Goal: Register for event/course

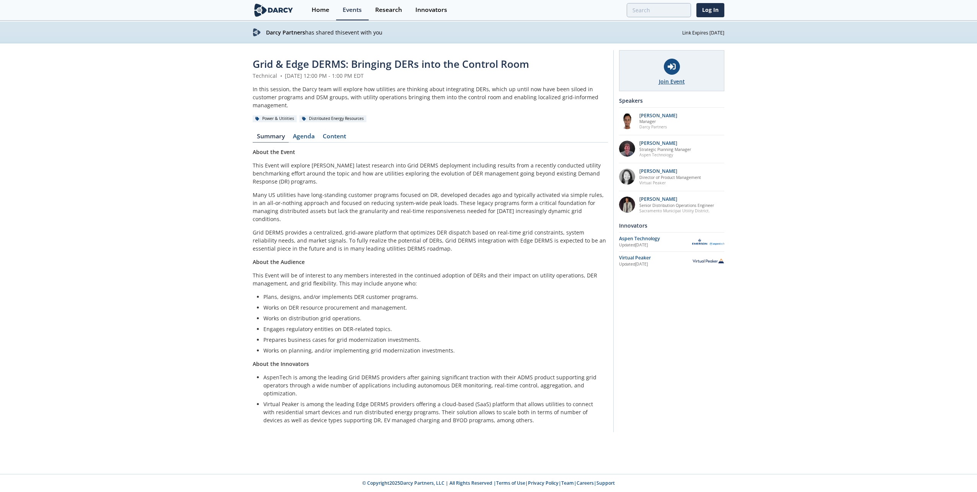
click at [673, 75] on div "Join Event" at bounding box center [671, 70] width 105 height 41
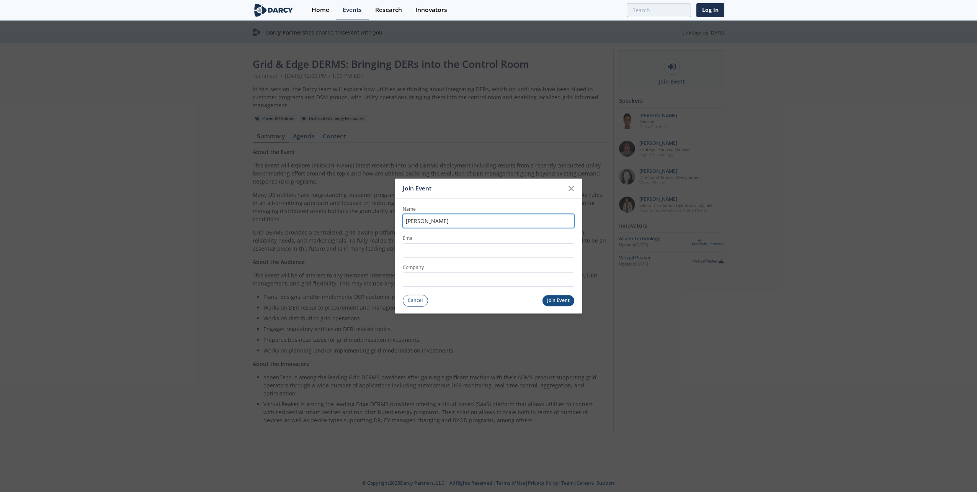
click at [435, 224] on input "Brett" at bounding box center [489, 221] width 172 height 14
type input "Brett Busold"
type input "[EMAIL_ADDRESS][DOMAIN_NAME]"
type input "AEP"
click at [559, 301] on button "Join Event" at bounding box center [559, 300] width 32 height 11
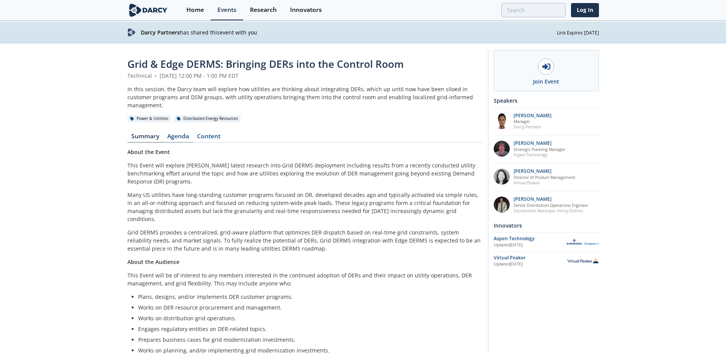
click at [183, 133] on link "Agenda" at bounding box center [178, 137] width 30 height 9
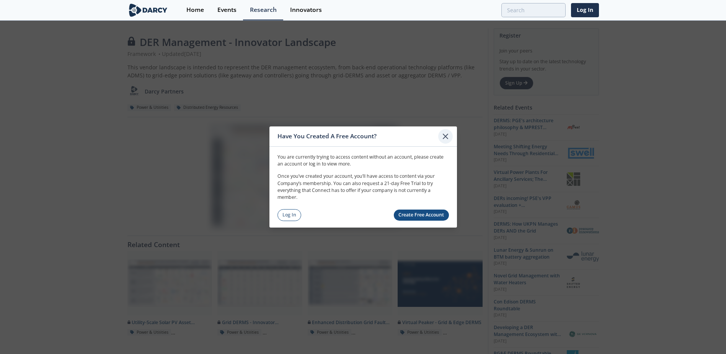
click at [445, 136] on icon at bounding box center [445, 136] width 5 height 5
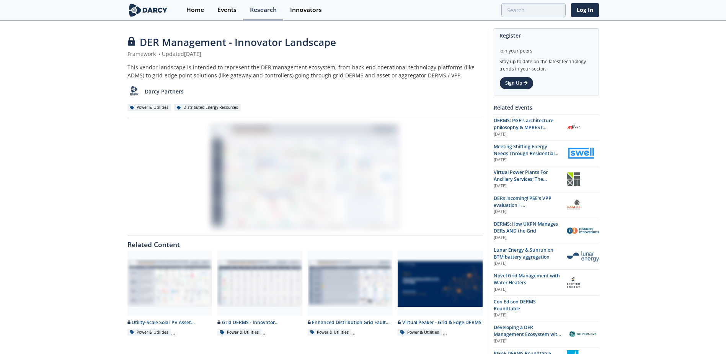
click at [445, 140] on div at bounding box center [304, 177] width 355 height 108
click at [265, 7] on div "Research" at bounding box center [263, 10] width 27 height 6
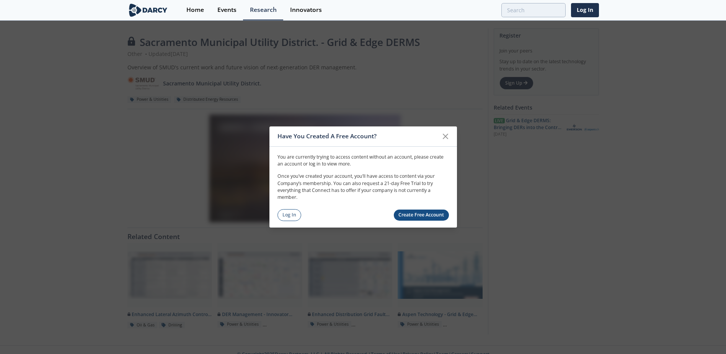
click at [443, 216] on link "Create Free Account" at bounding box center [421, 214] width 55 height 11
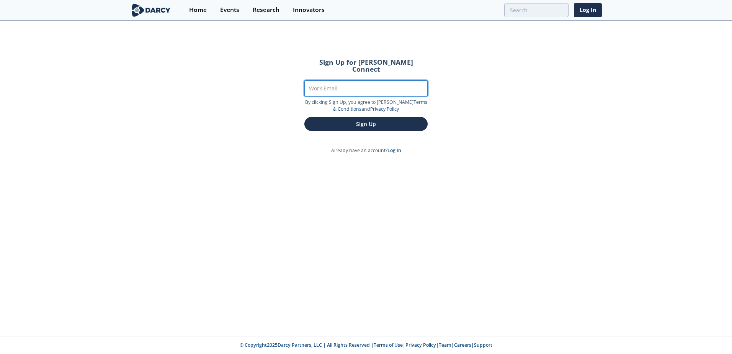
click at [332, 86] on input "Work Email" at bounding box center [365, 88] width 123 height 16
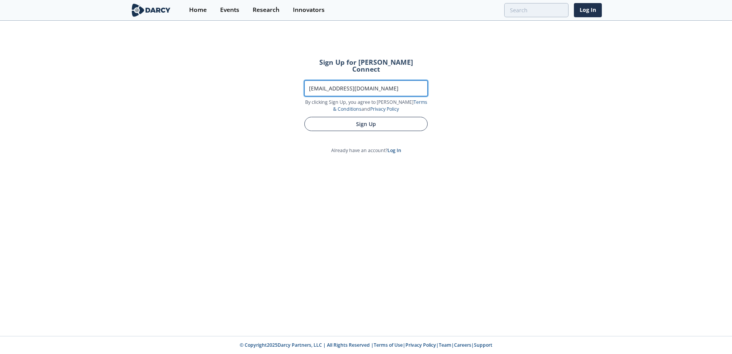
type input "[EMAIL_ADDRESS][DOMAIN_NAME]"
click at [359, 117] on button "Sign Up" at bounding box center [365, 124] width 123 height 14
click at [382, 118] on button "Sign Up" at bounding box center [365, 124] width 123 height 14
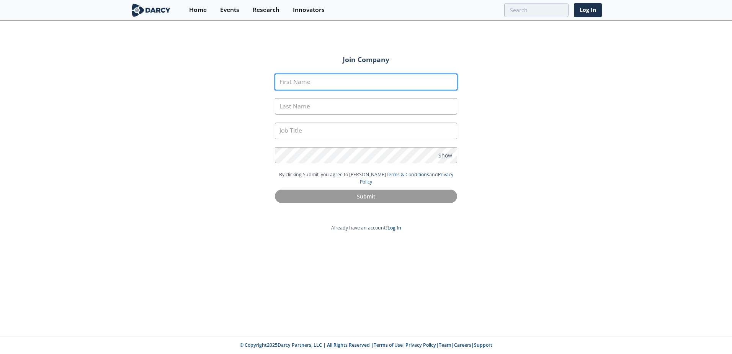
click at [344, 83] on input "First Name" at bounding box center [366, 82] width 182 height 16
type input "Brett"
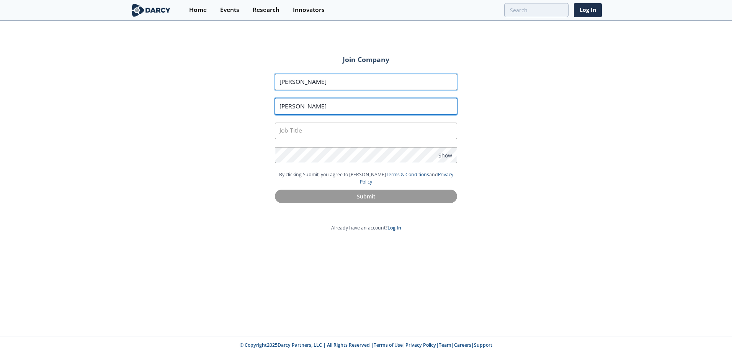
type input "Busold"
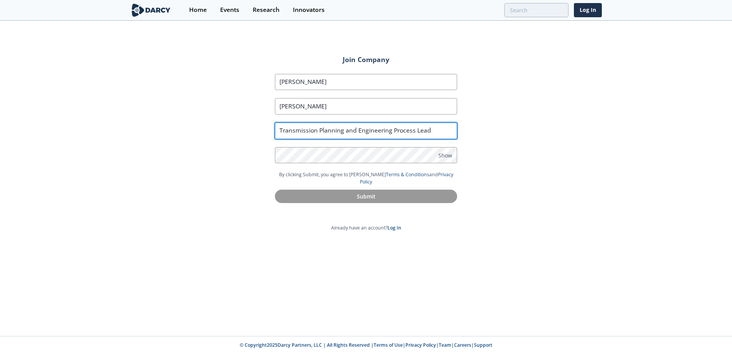
type input "Transmission Planning and Engineering Process Lead"
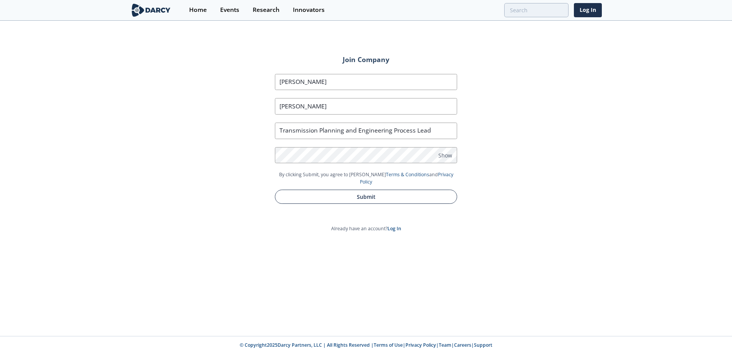
click at [373, 190] on button "Submit" at bounding box center [366, 197] width 182 height 14
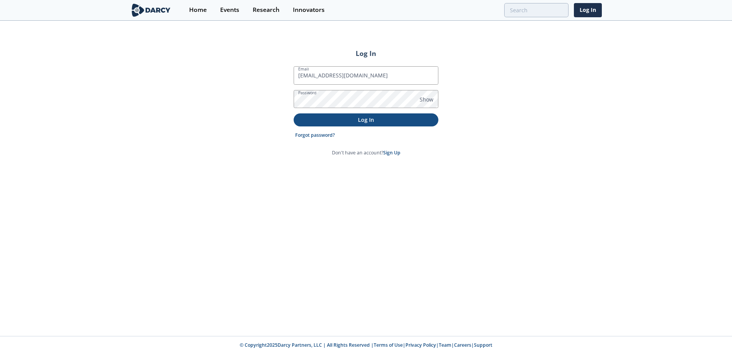
click at [369, 117] on p "Log In" at bounding box center [366, 120] width 134 height 8
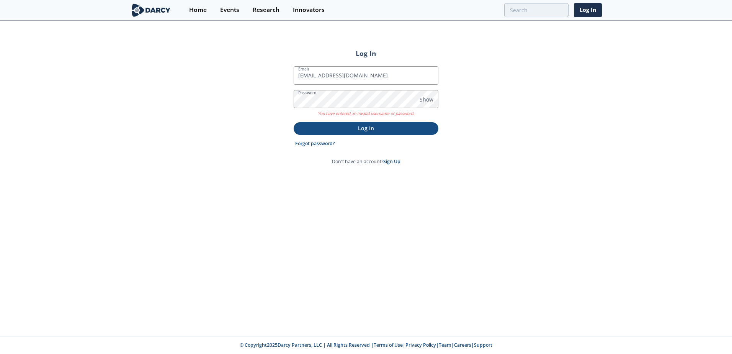
click at [375, 126] on p "Log In" at bounding box center [366, 128] width 134 height 8
click at [364, 129] on p "Log In" at bounding box center [366, 128] width 134 height 8
click at [362, 76] on input "babusold@aep.com" at bounding box center [366, 75] width 145 height 18
click at [495, 155] on div "Log In Email babusold@aep.com Password Show You have entered an invalid usernam…" at bounding box center [366, 178] width 732 height 314
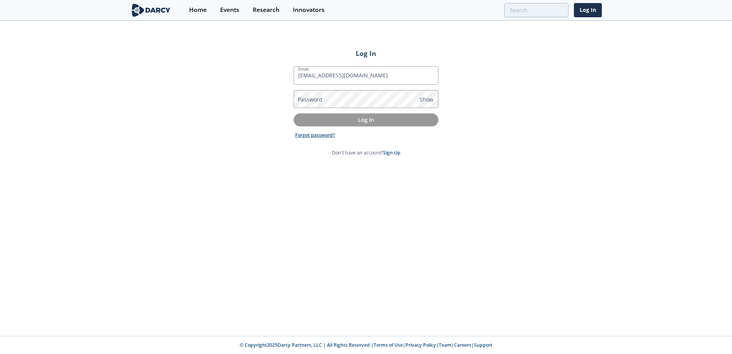
click at [320, 134] on link "Forgot password?" at bounding box center [315, 135] width 40 height 7
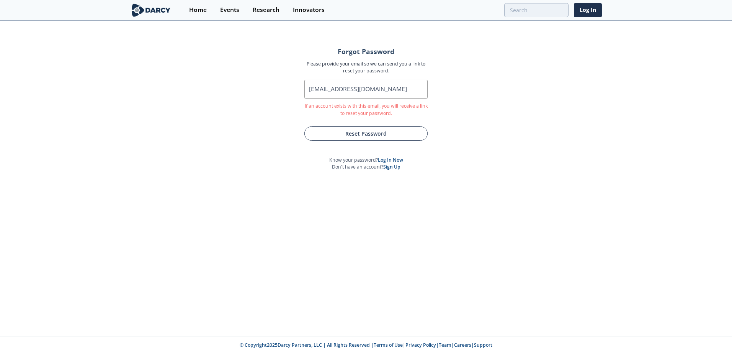
click at [360, 134] on button "Reset Password" at bounding box center [365, 133] width 123 height 14
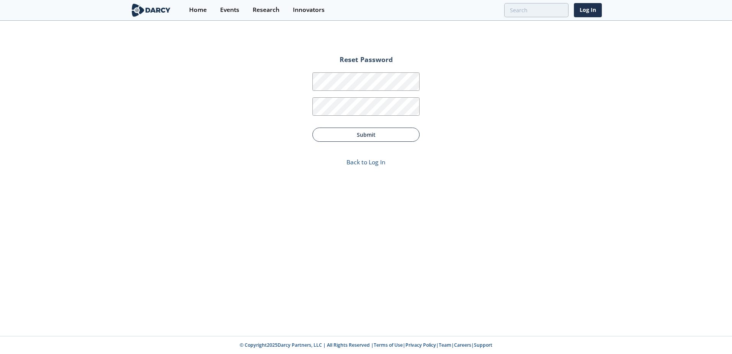
click at [365, 133] on button "Submit" at bounding box center [365, 134] width 107 height 14
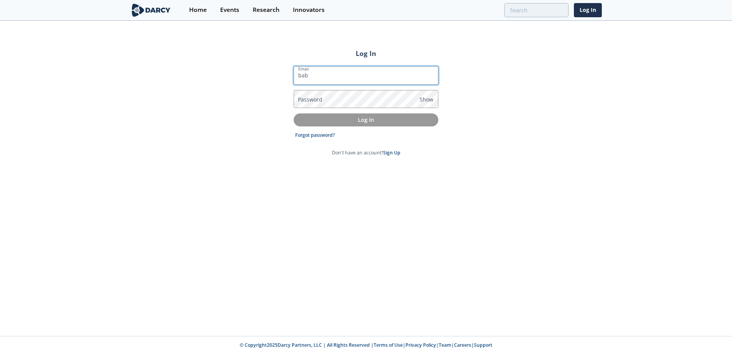
type input "babusold@aep.com"
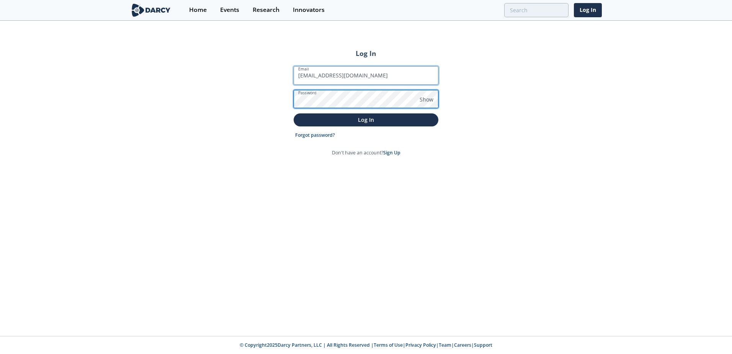
click at [294, 113] on button "Log In" at bounding box center [366, 119] width 145 height 13
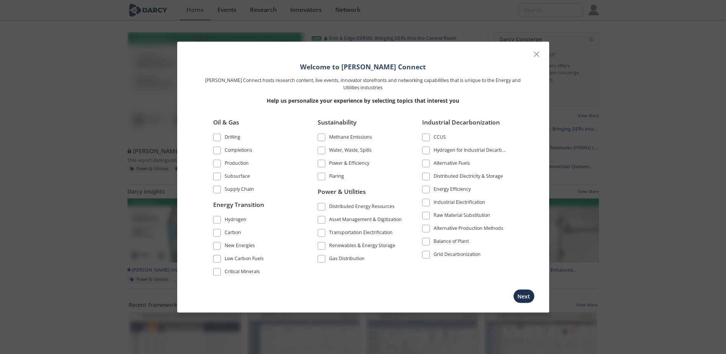
click at [318, 206] on span at bounding box center [322, 207] width 8 height 8
click at [427, 175] on span at bounding box center [425, 176] width 5 height 5
click at [426, 175] on span at bounding box center [425, 176] width 5 height 5
click at [524, 296] on button "Next" at bounding box center [523, 296] width 21 height 14
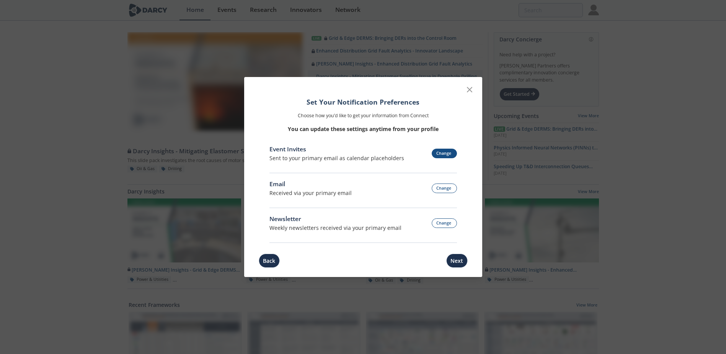
click at [445, 152] on button "Change" at bounding box center [444, 154] width 25 height 10
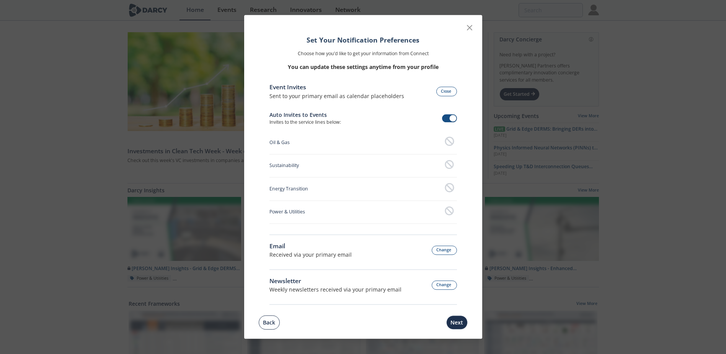
click at [268, 317] on button "Back" at bounding box center [269, 322] width 21 height 14
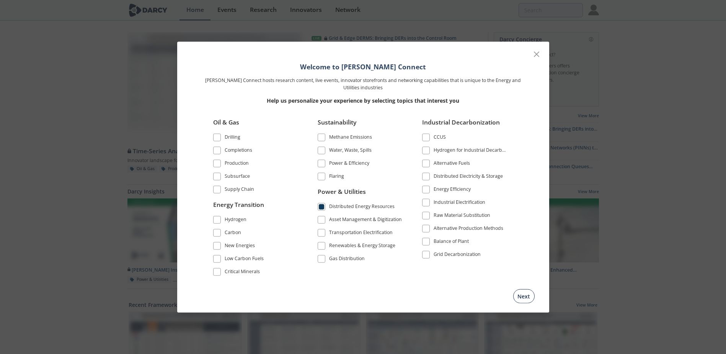
click at [528, 297] on button "Next" at bounding box center [523, 296] width 21 height 14
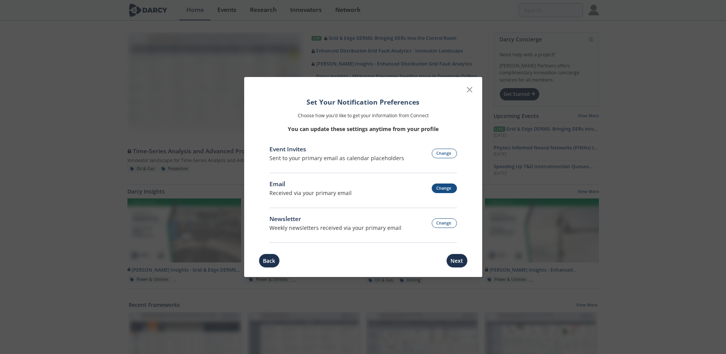
click at [451, 188] on button "Change" at bounding box center [444, 188] width 25 height 10
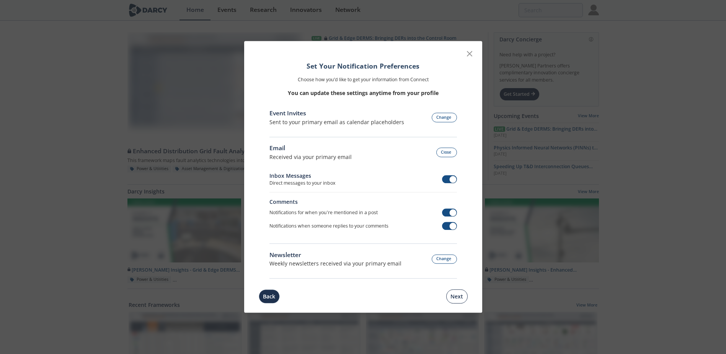
click at [460, 296] on button "Next" at bounding box center [456, 296] width 21 height 14
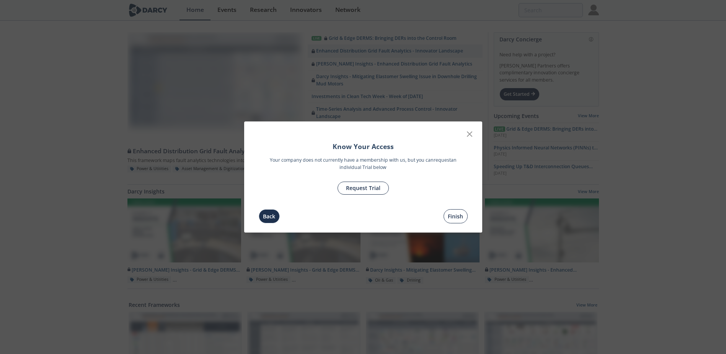
click at [456, 216] on button "Finish" at bounding box center [456, 216] width 24 height 14
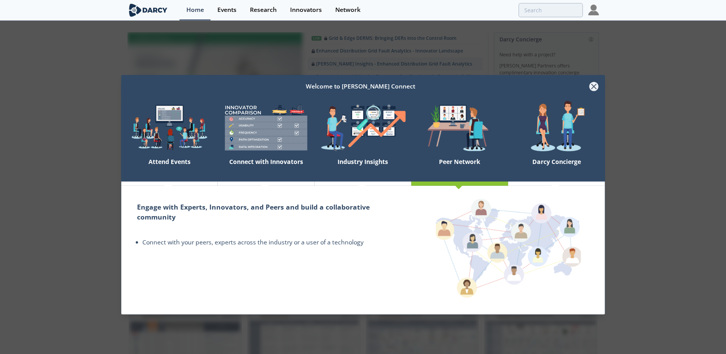
click at [593, 86] on icon at bounding box center [593, 86] width 9 height 9
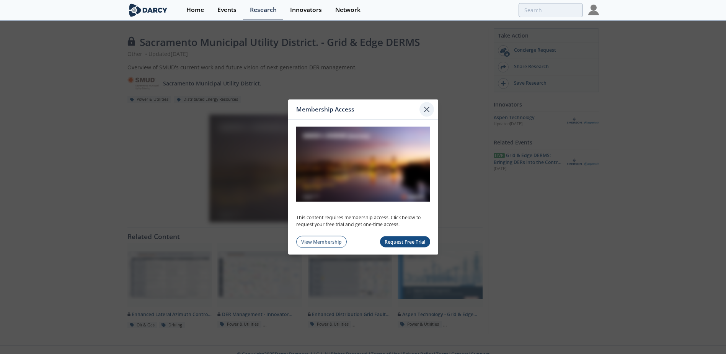
click at [426, 108] on icon at bounding box center [427, 109] width 5 height 5
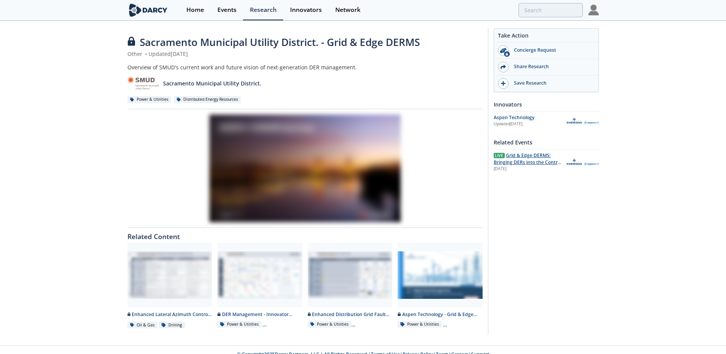
click at [533, 158] on span "Grid & Edge DERMS: Bringing DERs into the Control Room" at bounding box center [528, 162] width 68 height 21
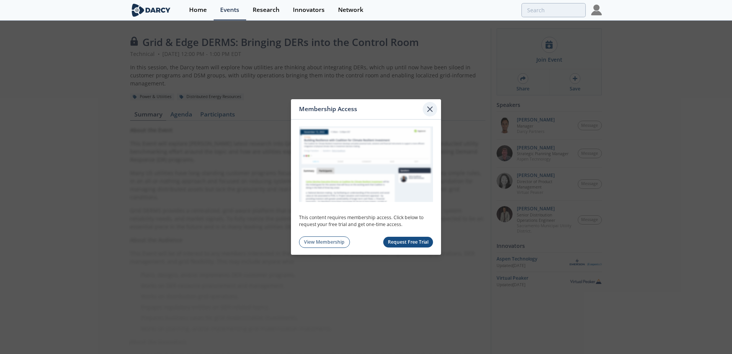
click at [428, 107] on icon at bounding box center [429, 109] width 9 height 9
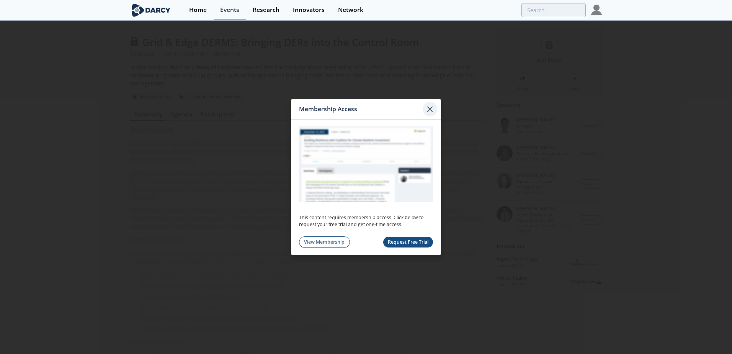
click at [431, 110] on icon at bounding box center [430, 109] width 5 height 5
